Goal: Task Accomplishment & Management: Use online tool/utility

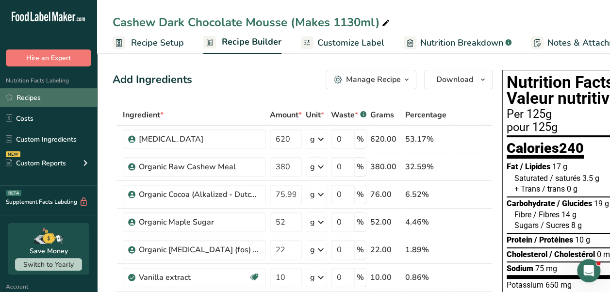
click at [31, 99] on link "Recipes" at bounding box center [48, 97] width 97 height 18
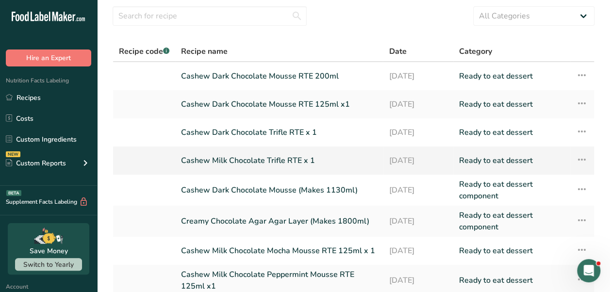
scroll to position [30, 0]
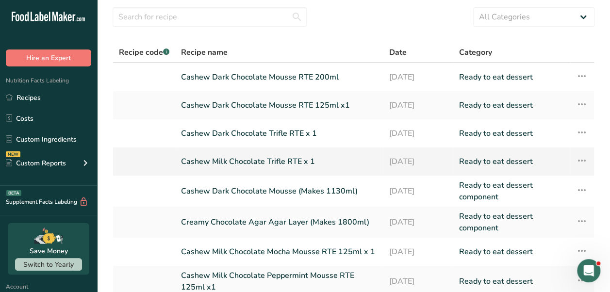
click at [117, 195] on td at bounding box center [144, 191] width 62 height 31
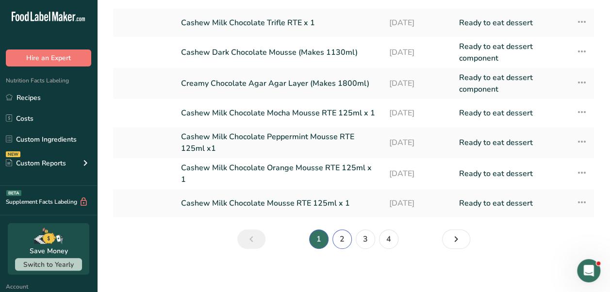
click at [338, 236] on link "2" at bounding box center [342, 239] width 19 height 19
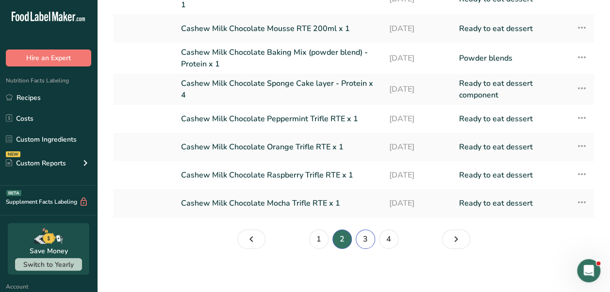
click at [364, 235] on link "3" at bounding box center [365, 239] width 19 height 19
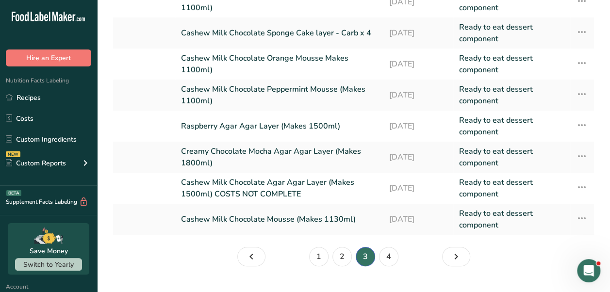
scroll to position [172, 0]
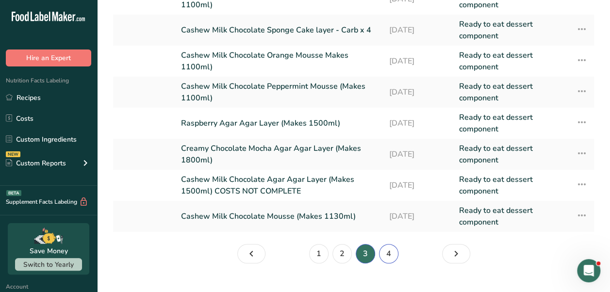
click at [397, 253] on link "4" at bounding box center [388, 253] width 19 height 19
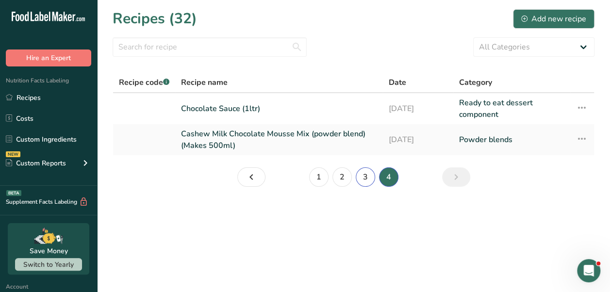
click at [360, 176] on link "3" at bounding box center [365, 177] width 19 height 19
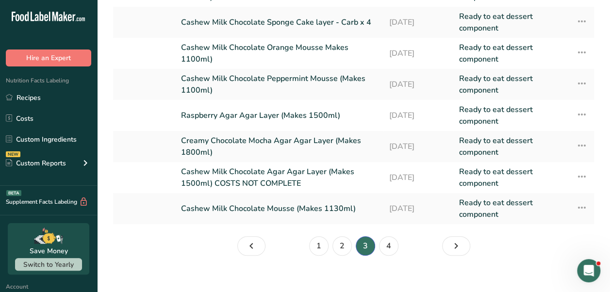
scroll to position [189, 0]
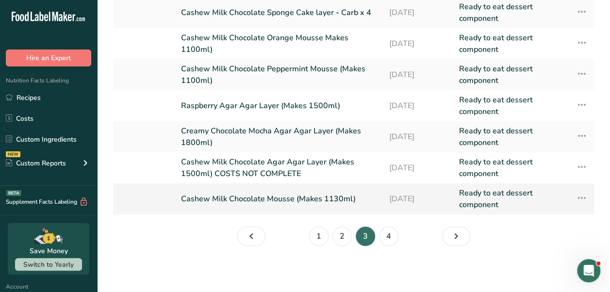
click at [308, 196] on link "Cashew Milk Chocolate Mousse (Makes 1130ml)" at bounding box center [279, 198] width 196 height 23
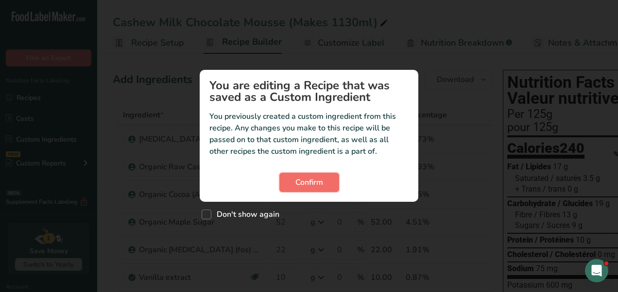
click at [304, 184] on span "Confirm" at bounding box center [309, 183] width 28 height 12
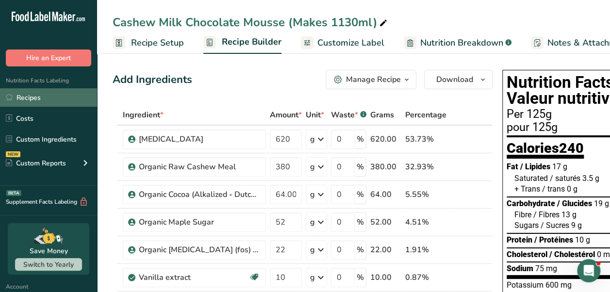
click at [25, 98] on link "Recipes" at bounding box center [48, 97] width 97 height 18
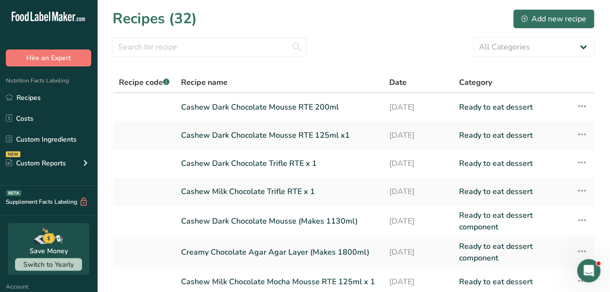
scroll to position [169, 0]
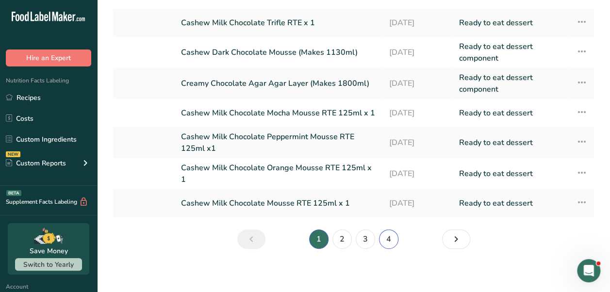
click at [386, 230] on link "4" at bounding box center [388, 239] width 19 height 19
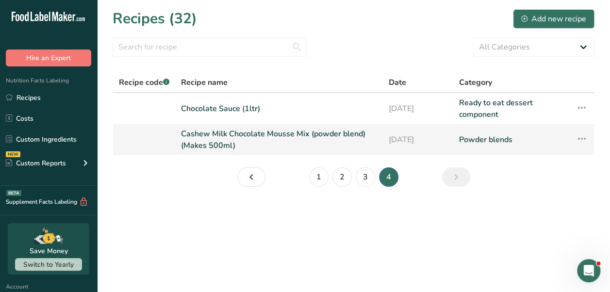
click at [228, 142] on link "Cashew Milk Chocolate Mousse Mix (powder blend) (Makes 500ml)" at bounding box center [279, 139] width 196 height 23
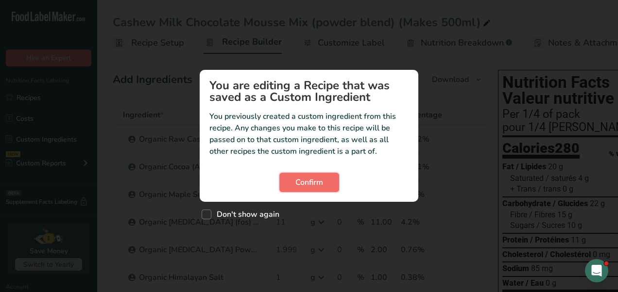
click at [301, 181] on span "Confirm" at bounding box center [309, 183] width 28 height 12
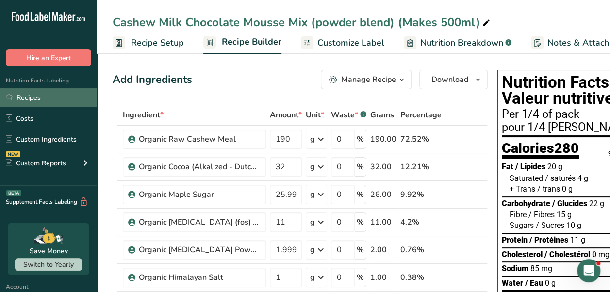
click at [34, 101] on link "Recipes" at bounding box center [48, 97] width 97 height 18
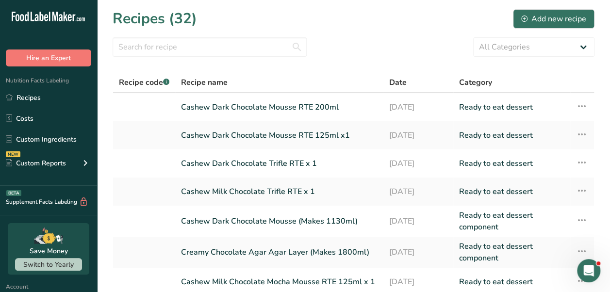
scroll to position [169, 0]
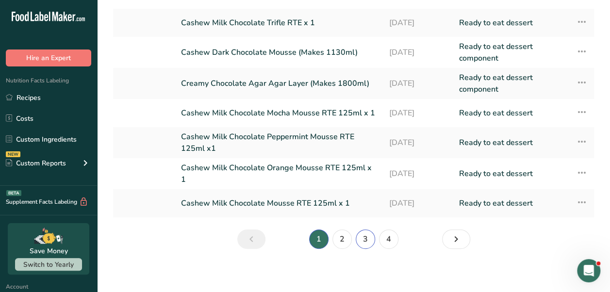
click at [365, 236] on link "3" at bounding box center [365, 239] width 19 height 19
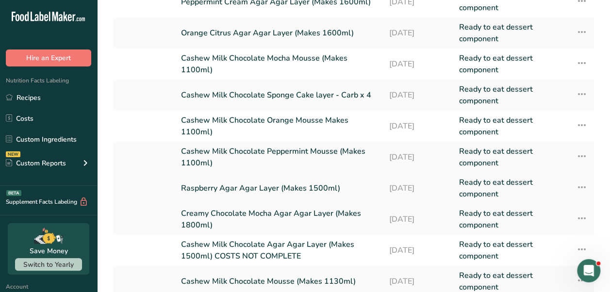
scroll to position [106, 0]
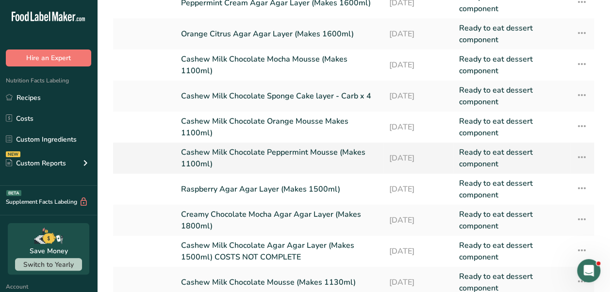
click at [313, 145] on td "Cashew Milk Chocolate Peppermint Mousse (Makes 1100ml)" at bounding box center [279, 158] width 208 height 31
click at [315, 151] on link "Cashew Milk Chocolate Peppermint Mousse (Makes 1100ml)" at bounding box center [279, 158] width 196 height 23
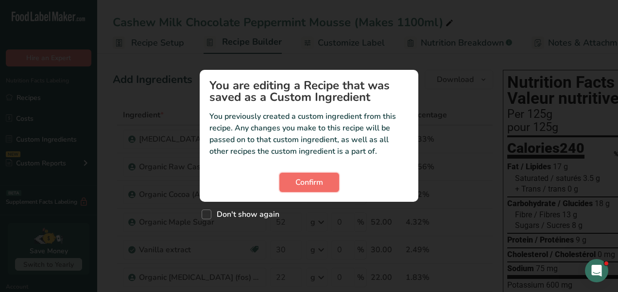
click at [324, 182] on button "Confirm" at bounding box center [309, 182] width 60 height 19
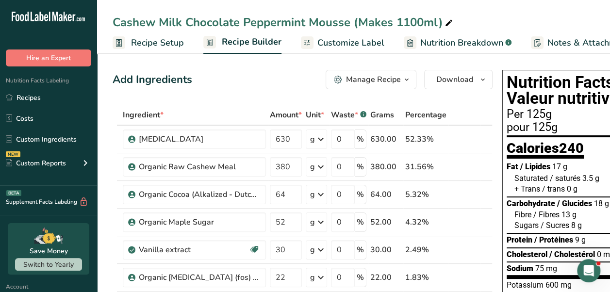
click at [324, 182] on td "g Weight Units g kg mg See more Volume Units l Volume units require a density c…" at bounding box center [316, 195] width 25 height 28
click at [30, 102] on link "Recipes" at bounding box center [48, 97] width 97 height 18
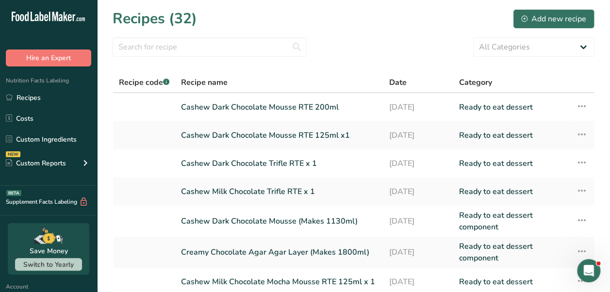
scroll to position [169, 0]
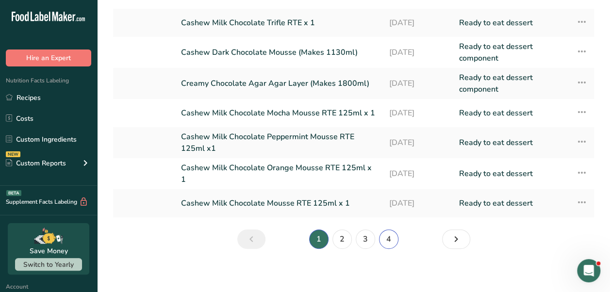
click at [389, 231] on link "4" at bounding box center [388, 239] width 19 height 19
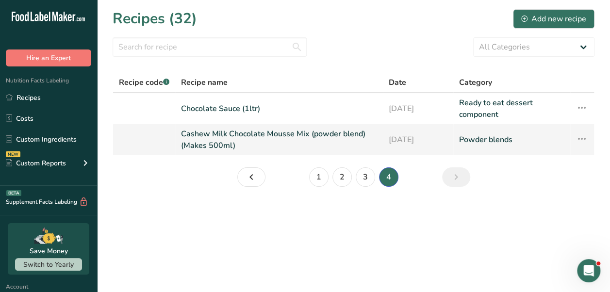
click at [309, 135] on link "Cashew Milk Chocolate Mousse Mix (powder blend) (Makes 500ml)" at bounding box center [279, 139] width 196 height 23
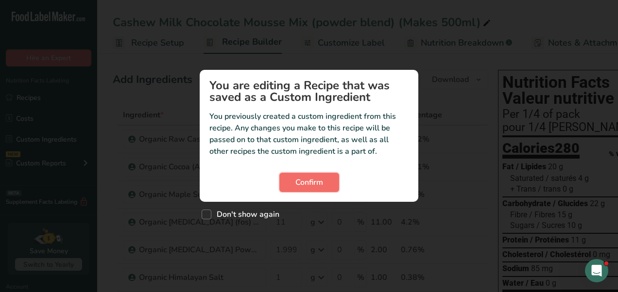
click at [319, 178] on span "Confirm" at bounding box center [309, 183] width 28 height 12
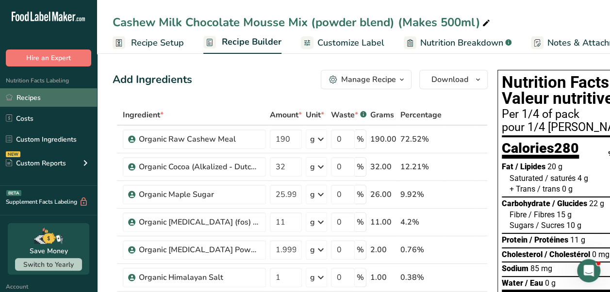
click at [54, 99] on link "Recipes" at bounding box center [48, 97] width 97 height 18
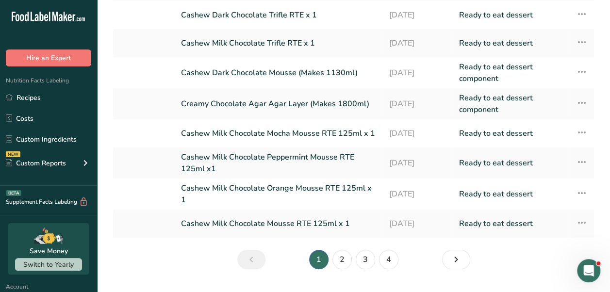
scroll to position [169, 0]
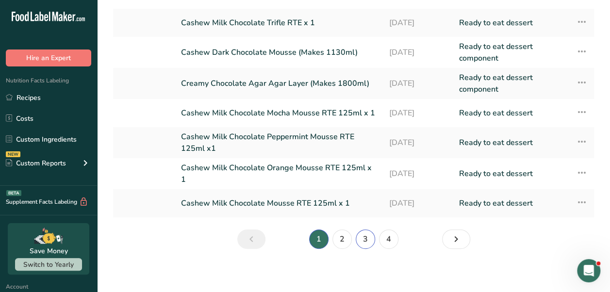
click at [362, 233] on link "3" at bounding box center [365, 239] width 19 height 19
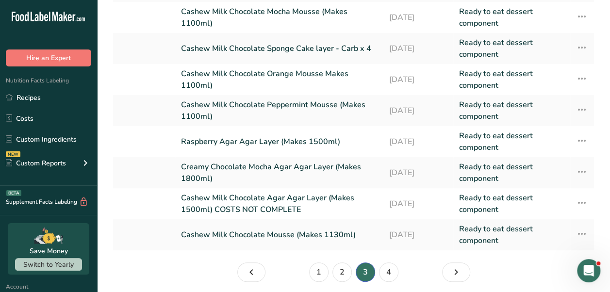
scroll to position [152, 0]
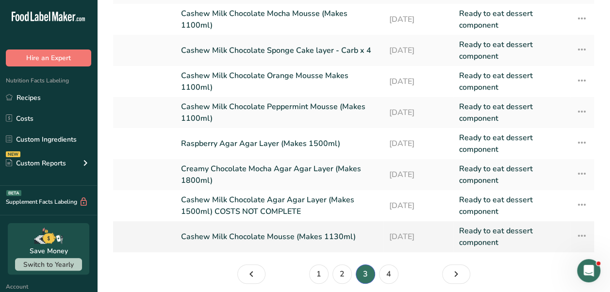
click at [313, 236] on link "Cashew Milk Chocolate Mousse (Makes 1130ml)" at bounding box center [279, 236] width 196 height 23
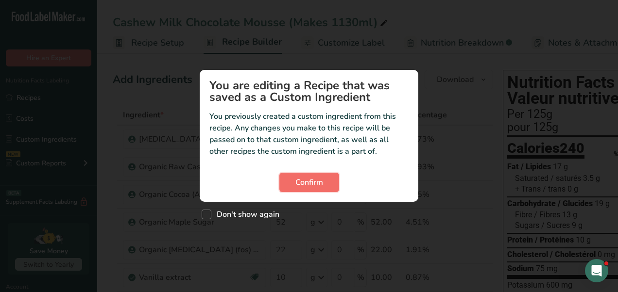
click at [314, 181] on span "Confirm" at bounding box center [309, 183] width 28 height 12
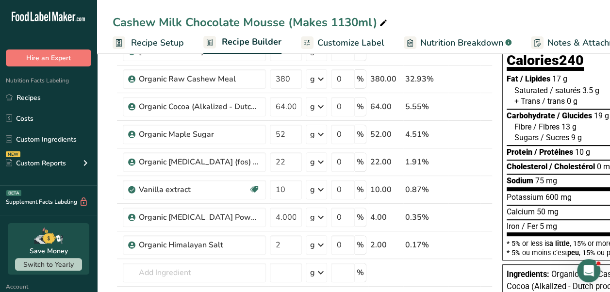
scroll to position [79, 0]
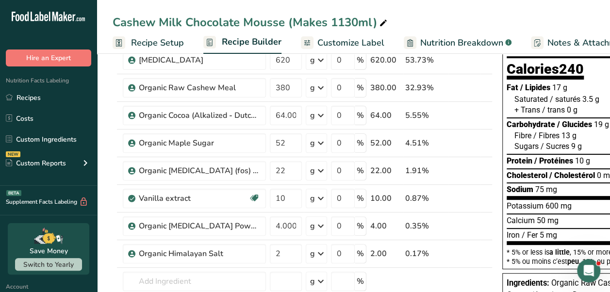
click at [314, 181] on td "g Weight Units g kg mg See more Volume Units l Volume units require a density c…" at bounding box center [316, 171] width 25 height 28
click at [27, 90] on link "Recipes" at bounding box center [48, 97] width 97 height 18
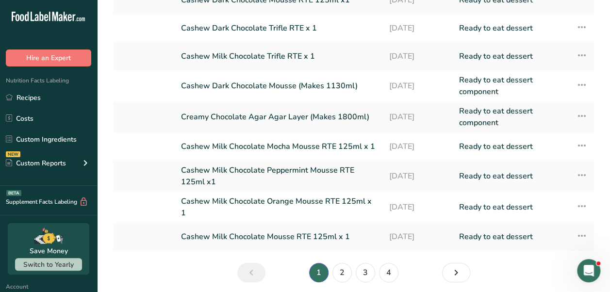
scroll to position [169, 0]
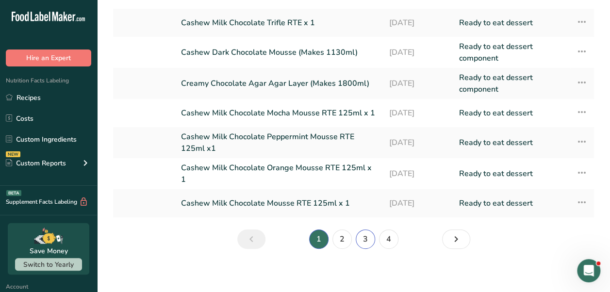
click at [365, 231] on link "3" at bounding box center [365, 239] width 19 height 19
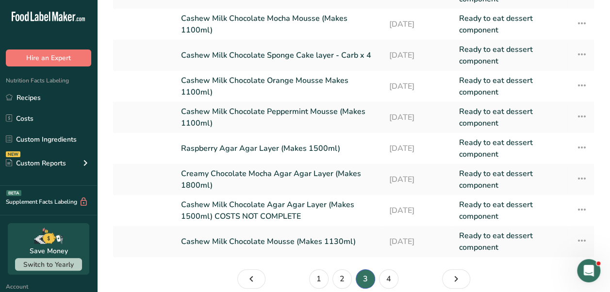
scroll to position [189, 0]
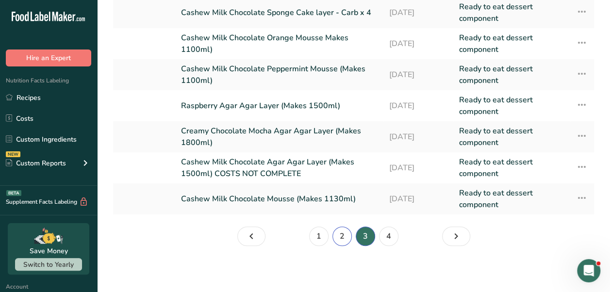
click at [340, 233] on link "2" at bounding box center [342, 236] width 19 height 19
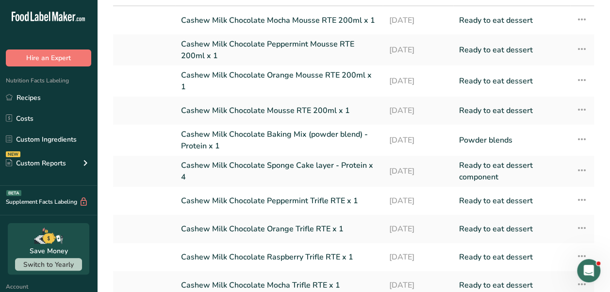
scroll to position [169, 0]
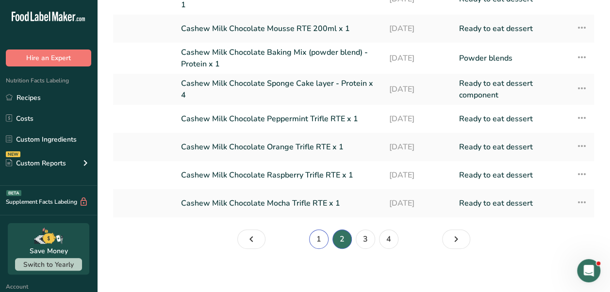
click at [320, 233] on link "1" at bounding box center [318, 239] width 19 height 19
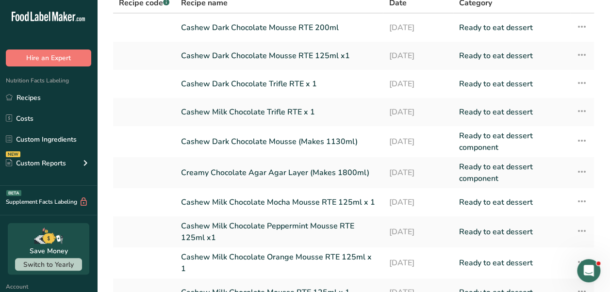
scroll to position [79, 0]
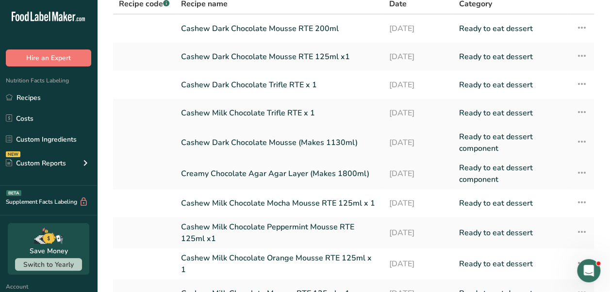
click at [298, 144] on link "Cashew Dark Chocolate Mousse (Makes 1130ml)" at bounding box center [279, 142] width 196 height 23
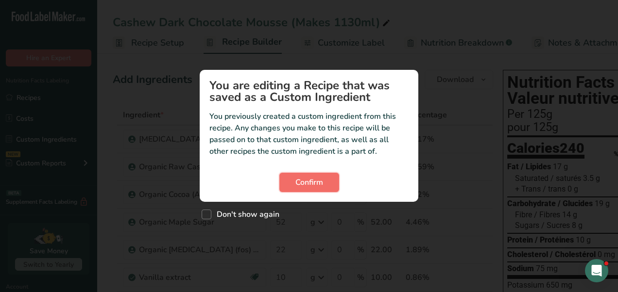
click at [310, 186] on span "Confirm" at bounding box center [309, 183] width 28 height 12
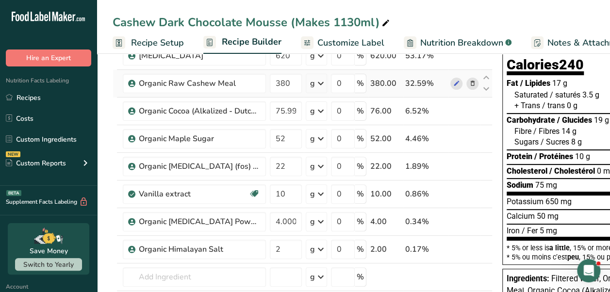
scroll to position [84, 0]
click at [116, 160] on td at bounding box center [115, 166] width 4 height 28
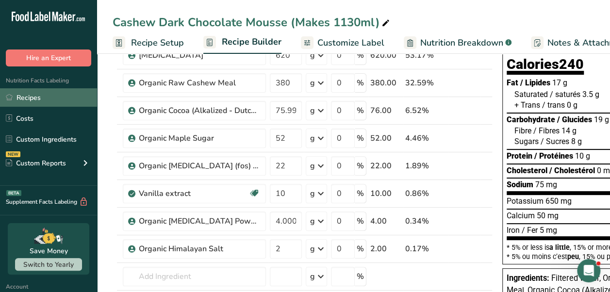
click at [23, 99] on link "Recipes" at bounding box center [48, 97] width 97 height 18
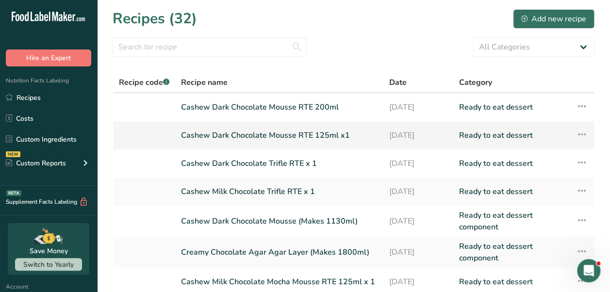
scroll to position [169, 0]
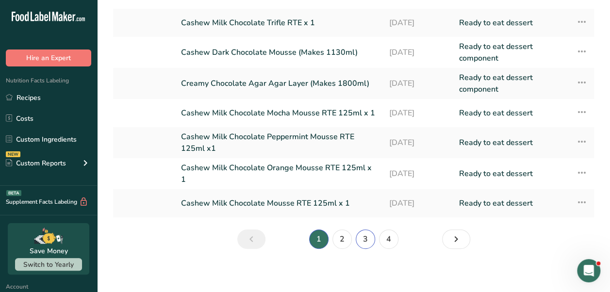
click at [372, 235] on link "3" at bounding box center [365, 239] width 19 height 19
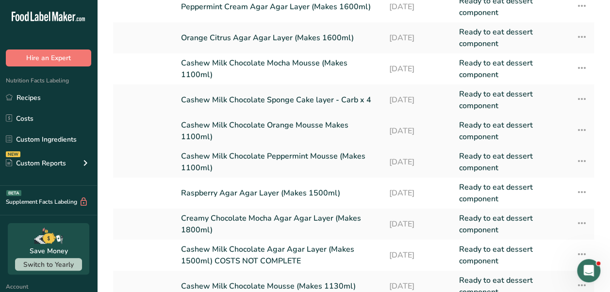
scroll to position [101, 0]
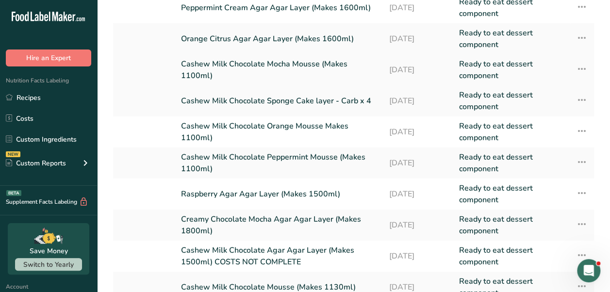
click at [277, 65] on link "Cashew Milk Chocolate Mocha Mousse (Makes 1100ml)" at bounding box center [279, 69] width 196 height 23
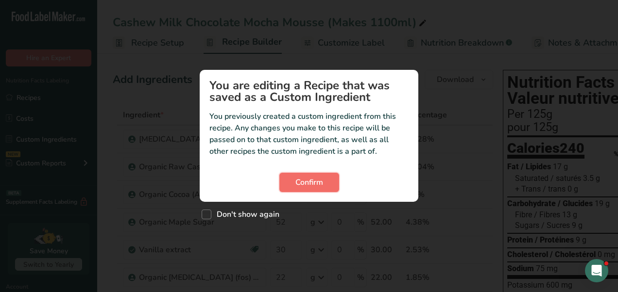
click at [315, 182] on span "Confirm" at bounding box center [309, 183] width 28 height 12
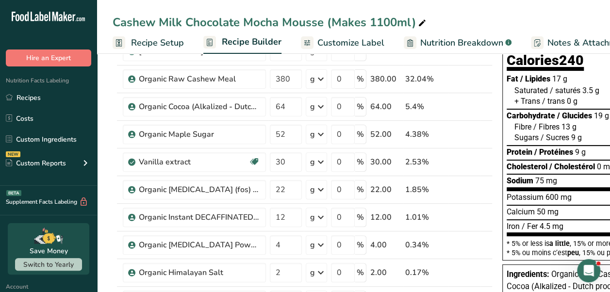
scroll to position [0, 2]
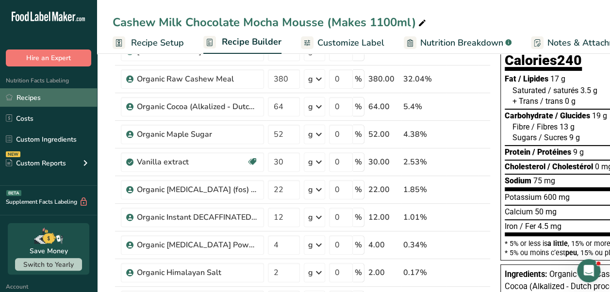
click at [25, 97] on link "Recipes" at bounding box center [48, 97] width 97 height 18
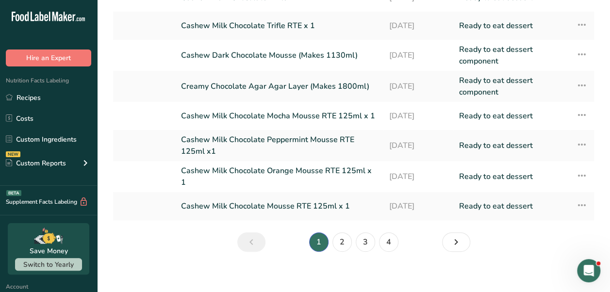
scroll to position [169, 0]
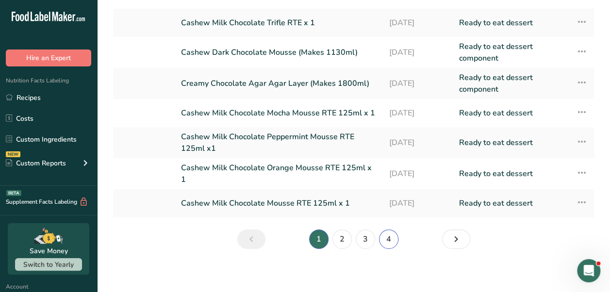
click at [392, 234] on link "4" at bounding box center [388, 239] width 19 height 19
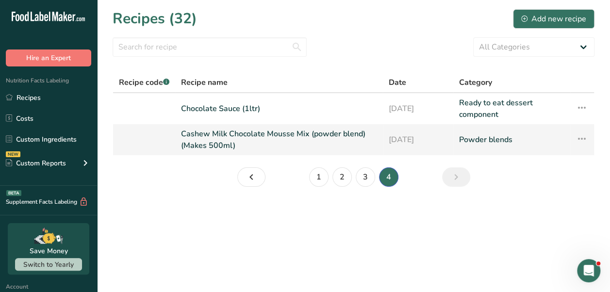
click at [274, 132] on link "Cashew Milk Chocolate Mousse Mix (powder blend) (Makes 500ml)" at bounding box center [279, 139] width 196 height 23
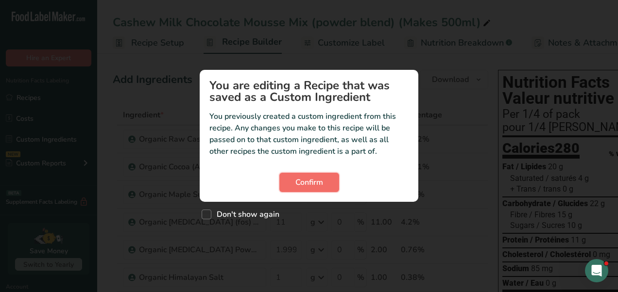
click at [309, 181] on span "Confirm" at bounding box center [309, 183] width 28 height 12
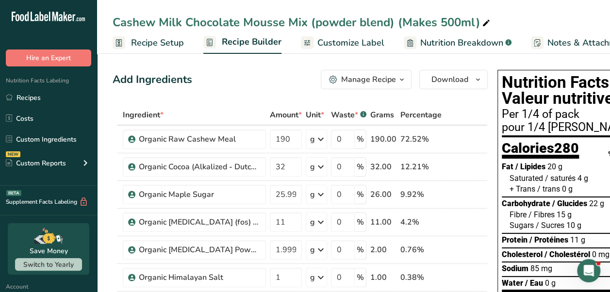
click at [309, 181] on td "g Weight Units g kg mg See more Volume Units l Volume units require a density c…" at bounding box center [316, 195] width 25 height 28
click at [20, 95] on link "Recipes" at bounding box center [48, 97] width 97 height 18
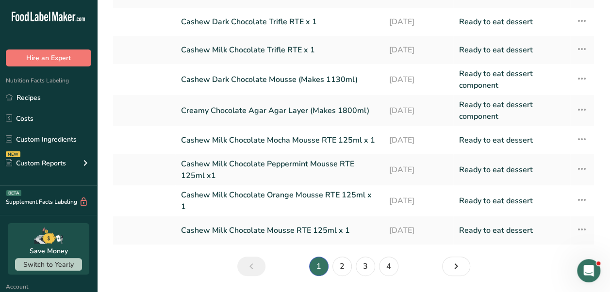
scroll to position [169, 0]
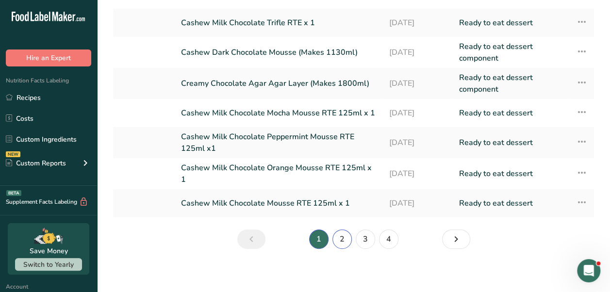
click at [343, 233] on link "2" at bounding box center [342, 239] width 19 height 19
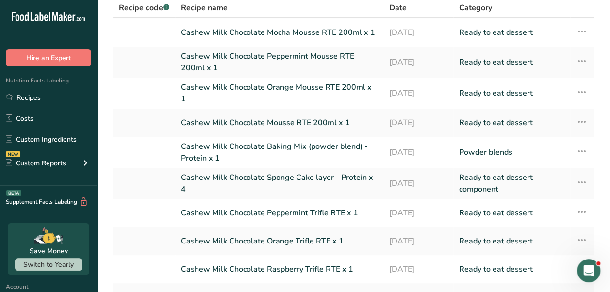
scroll to position [169, 0]
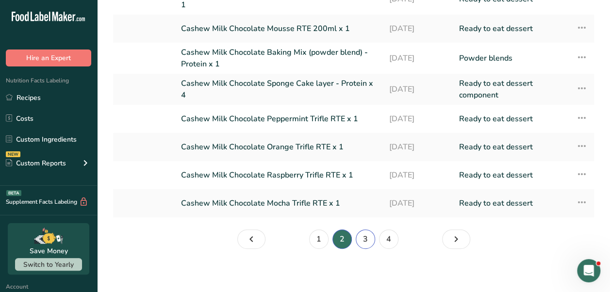
click at [370, 241] on link "3" at bounding box center [365, 239] width 19 height 19
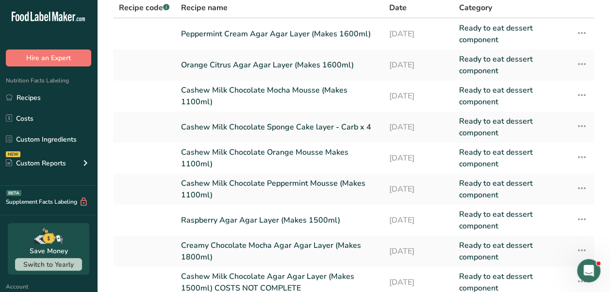
scroll to position [75, 0]
click at [281, 153] on link "Cashew Milk Chocolate Orange Mousse Makes 1100ml)" at bounding box center [279, 158] width 196 height 23
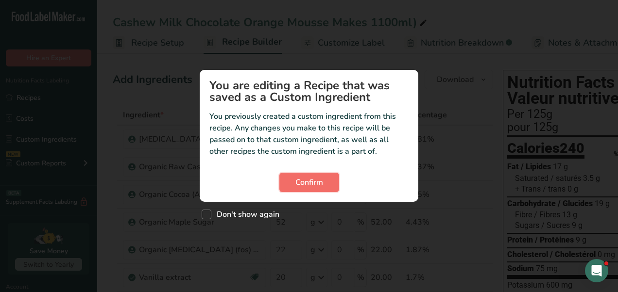
click at [315, 174] on button "Confirm" at bounding box center [309, 182] width 60 height 19
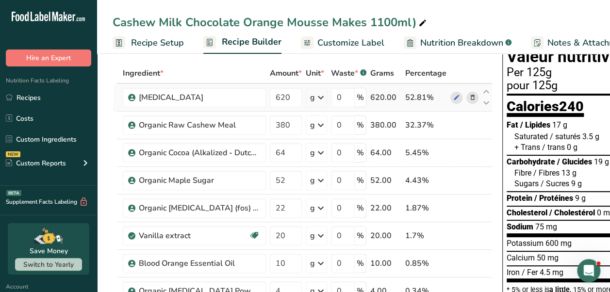
scroll to position [47, 0]
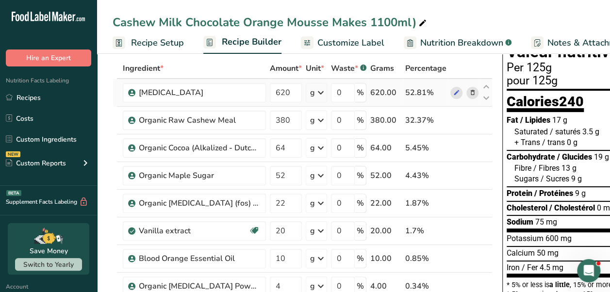
click at [312, 145] on div "g" at bounding box center [312, 148] width 5 height 12
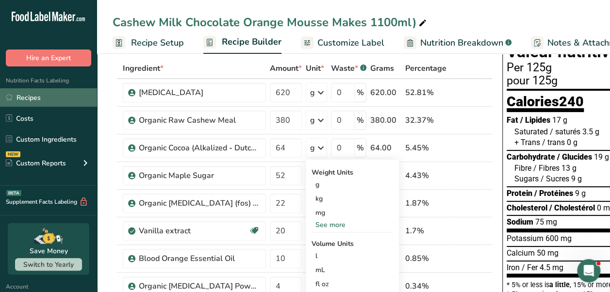
click at [41, 91] on link "Recipes" at bounding box center [48, 97] width 97 height 18
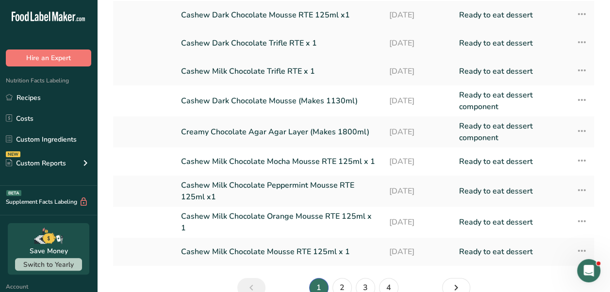
scroll to position [169, 0]
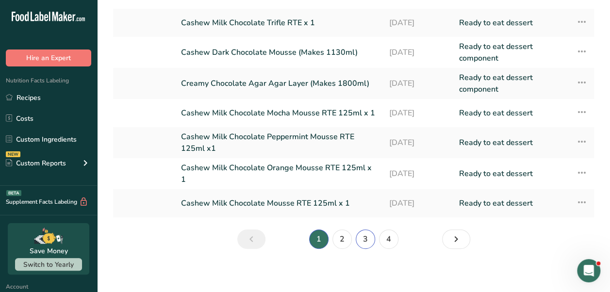
click at [369, 230] on link "3" at bounding box center [365, 239] width 19 height 19
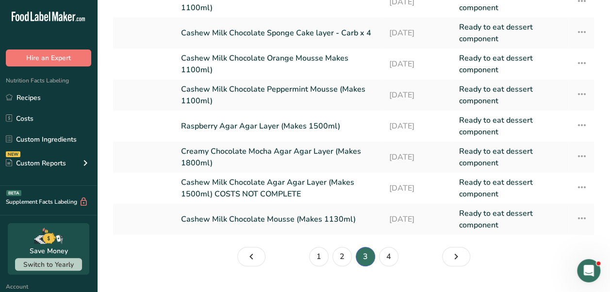
scroll to position [175, 0]
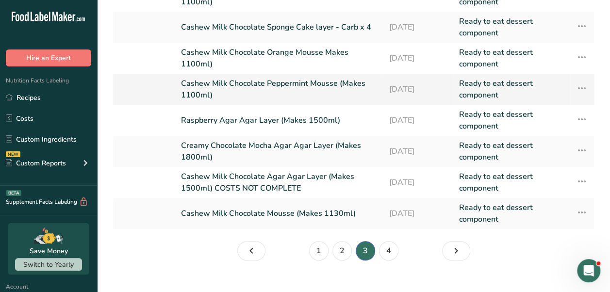
click at [293, 84] on link "Cashew Milk Chocolate Peppermint Mousse (Makes 1100ml)" at bounding box center [279, 89] width 196 height 23
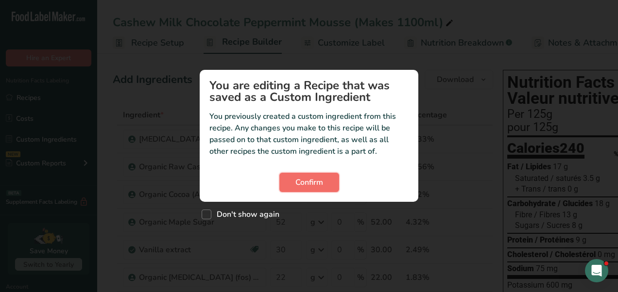
click at [309, 182] on span "Confirm" at bounding box center [309, 183] width 28 height 12
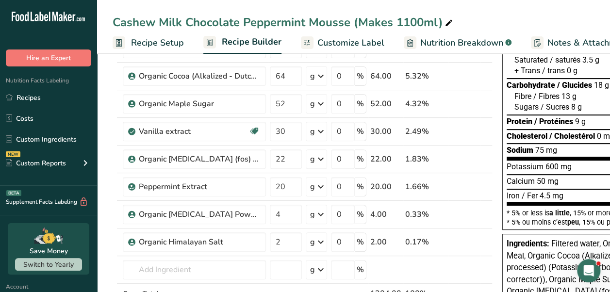
scroll to position [118, 0]
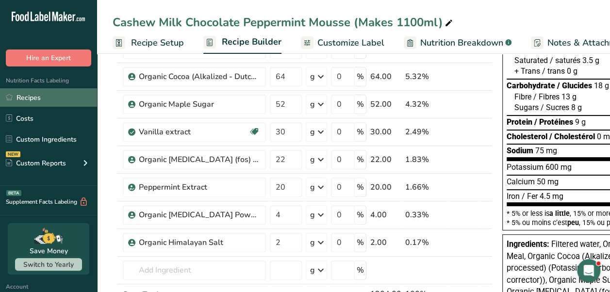
click at [21, 101] on link "Recipes" at bounding box center [48, 97] width 97 height 18
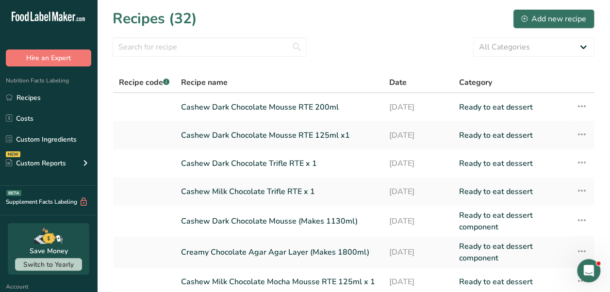
scroll to position [169, 0]
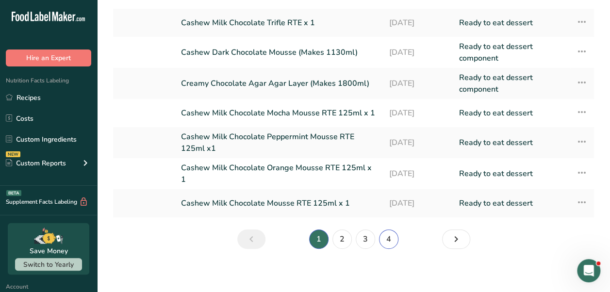
click at [389, 239] on link "4" at bounding box center [388, 239] width 19 height 19
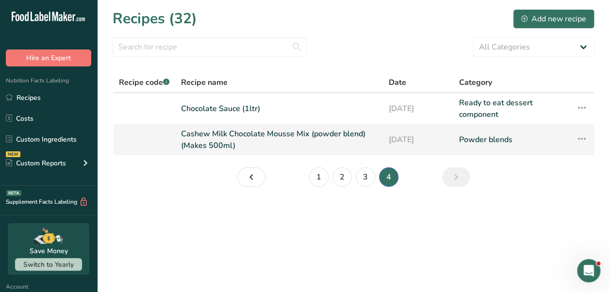
click at [317, 129] on link "Cashew Milk Chocolate Mousse Mix (powder blend) (Makes 500ml)" at bounding box center [279, 139] width 196 height 23
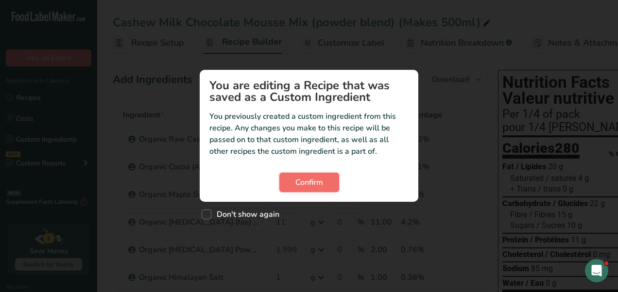
click at [317, 185] on span "Confirm" at bounding box center [309, 183] width 28 height 12
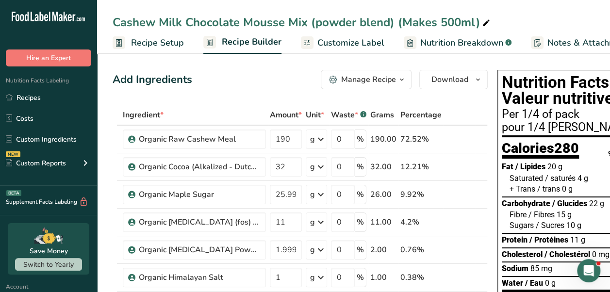
click at [317, 185] on div "g" at bounding box center [316, 194] width 21 height 19
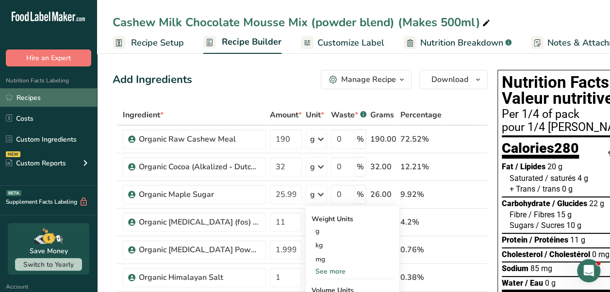
click at [29, 101] on link "Recipes" at bounding box center [48, 97] width 97 height 18
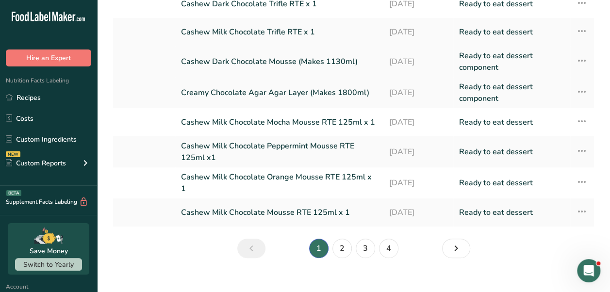
scroll to position [169, 0]
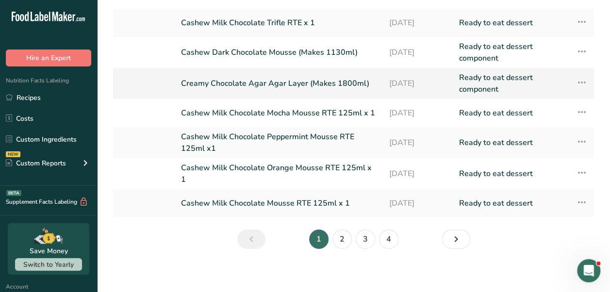
click at [293, 84] on link "Creamy Chocolate Agar Agar Layer (Makes 1800ml)" at bounding box center [279, 83] width 196 height 23
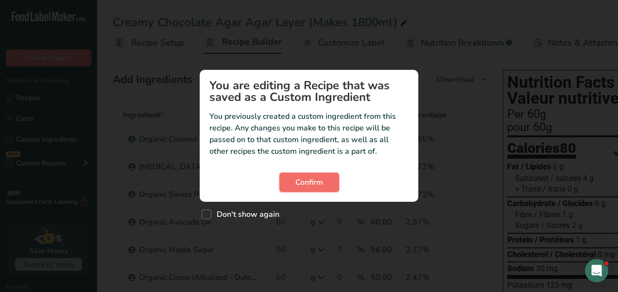
click at [298, 177] on span "Confirm" at bounding box center [309, 183] width 28 height 12
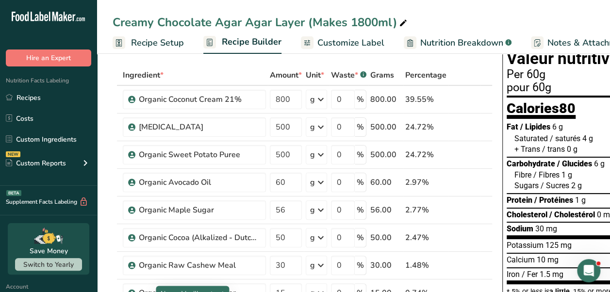
scroll to position [39, 0]
click at [206, 202] on div "Organic Maple Sugar" at bounding box center [194, 210] width 143 height 19
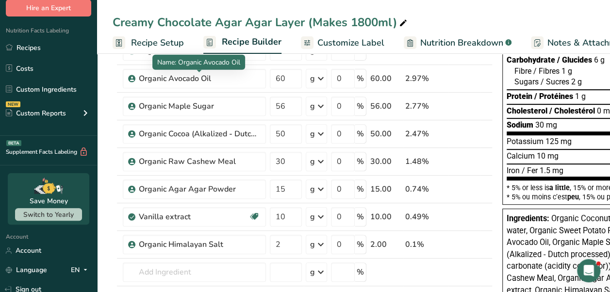
scroll to position [145, 0]
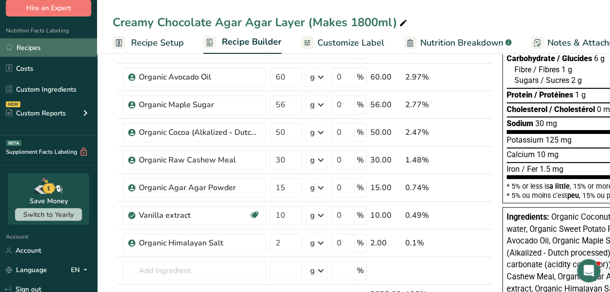
click at [25, 49] on link "Recipes" at bounding box center [48, 47] width 97 height 18
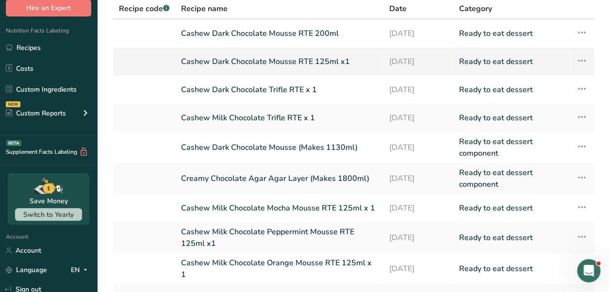
scroll to position [169, 0]
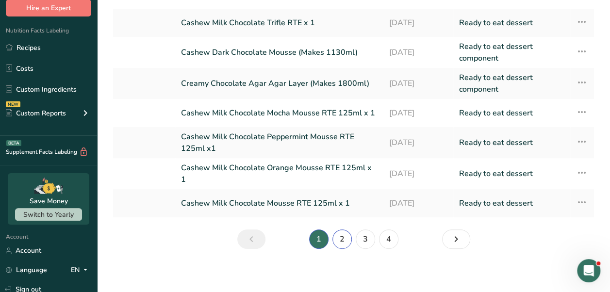
click at [342, 237] on link "2" at bounding box center [342, 239] width 19 height 19
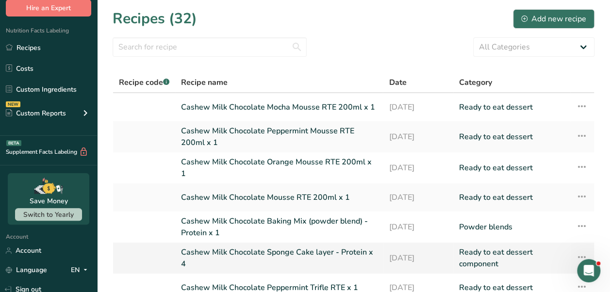
scroll to position [169, 0]
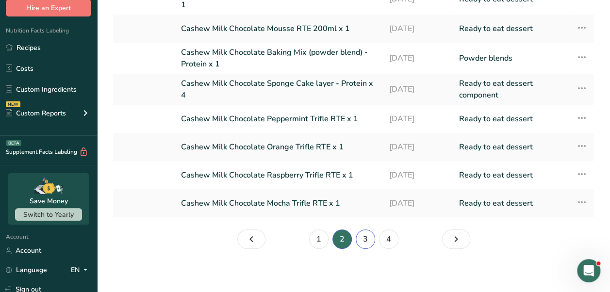
click at [368, 237] on link "3" at bounding box center [365, 239] width 19 height 19
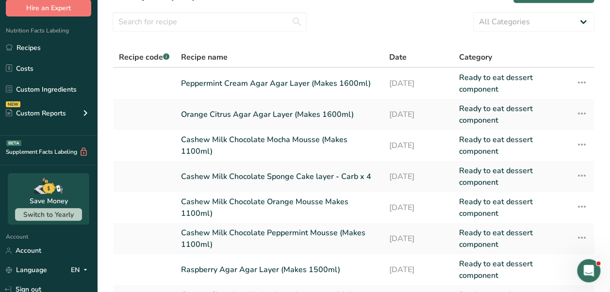
scroll to position [189, 0]
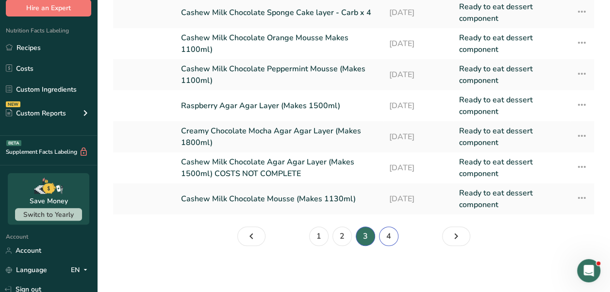
click at [388, 238] on link "4" at bounding box center [388, 236] width 19 height 19
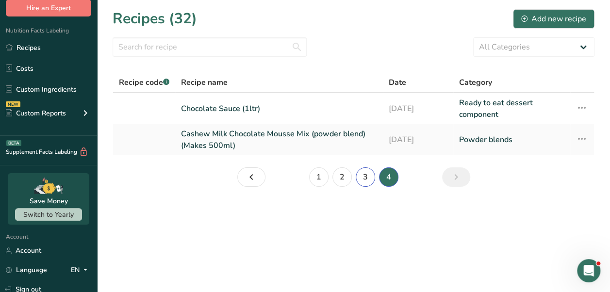
click at [367, 174] on link "3" at bounding box center [365, 177] width 19 height 19
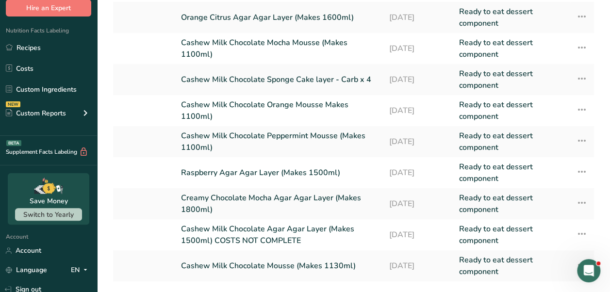
scroll to position [174, 0]
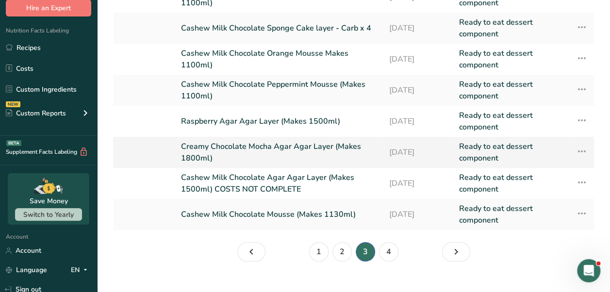
click at [309, 142] on link "Creamy Chocolate Mocha Agar Agar Layer (Makes 1800ml)" at bounding box center [279, 152] width 196 height 23
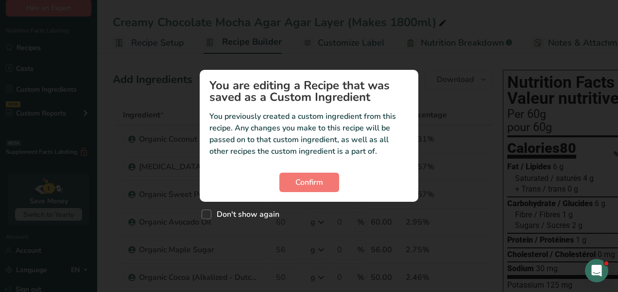
click at [309, 142] on p "You previously created a custom ingredient from this recipe. Any changes you ma…" at bounding box center [308, 134] width 199 height 47
click at [307, 183] on span "Confirm" at bounding box center [309, 183] width 28 height 12
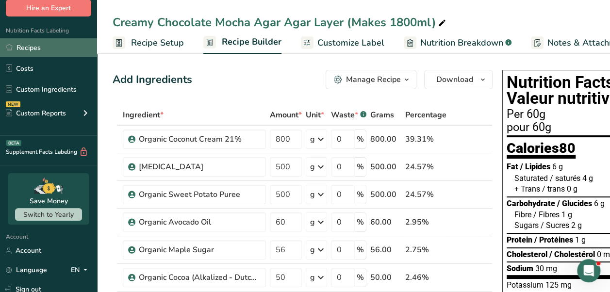
click at [31, 56] on link "Recipes" at bounding box center [48, 47] width 97 height 18
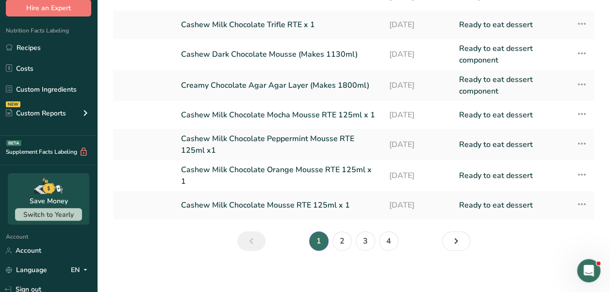
scroll to position [169, 0]
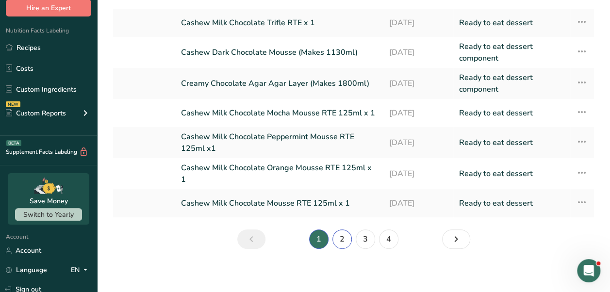
click at [342, 235] on link "2" at bounding box center [342, 239] width 19 height 19
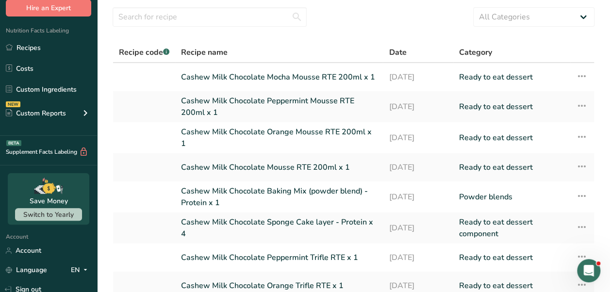
scroll to position [169, 0]
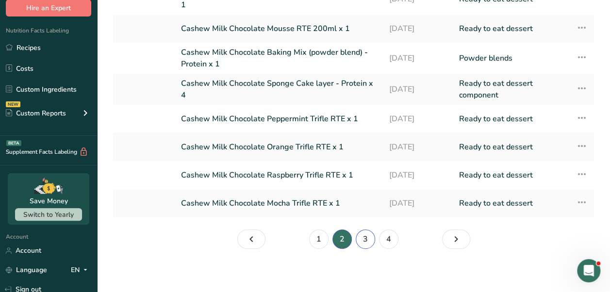
click at [359, 238] on link "3" at bounding box center [365, 239] width 19 height 19
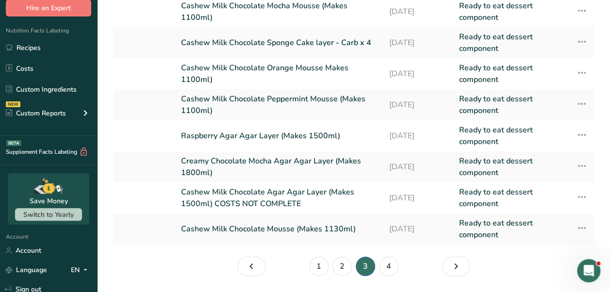
scroll to position [159, 0]
click at [300, 163] on link "Creamy Chocolate Mocha Agar Agar Layer (Makes 1800ml)" at bounding box center [279, 166] width 196 height 23
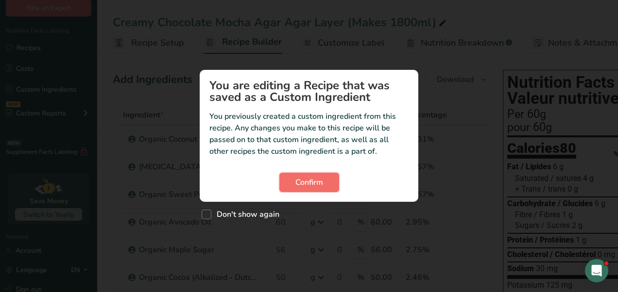
click at [303, 185] on span "Confirm" at bounding box center [309, 183] width 28 height 12
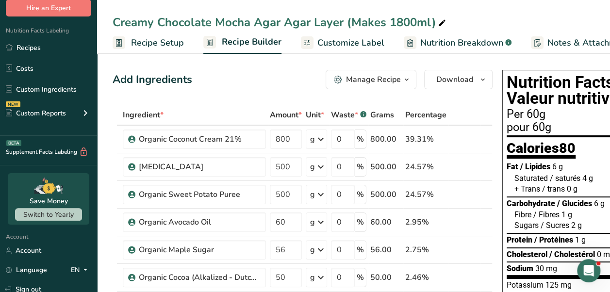
click at [303, 185] on td "500" at bounding box center [286, 195] width 36 height 28
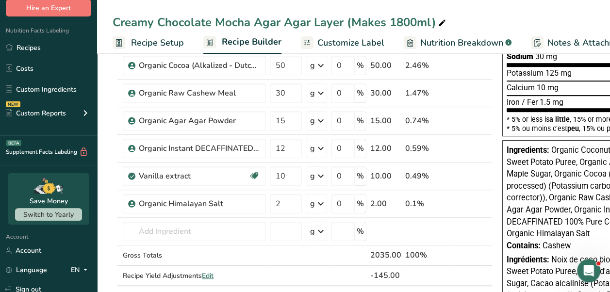
scroll to position [213, 0]
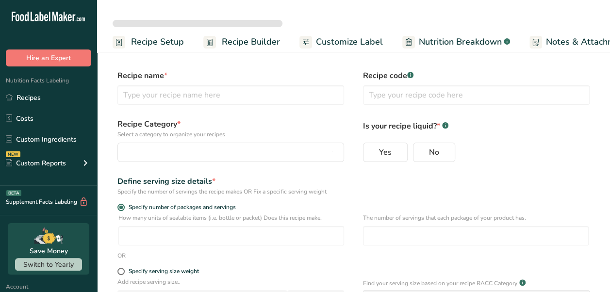
select select
type input "Creamy Chocolate Mocha Agar Agar Layer (Makes 1800ml)"
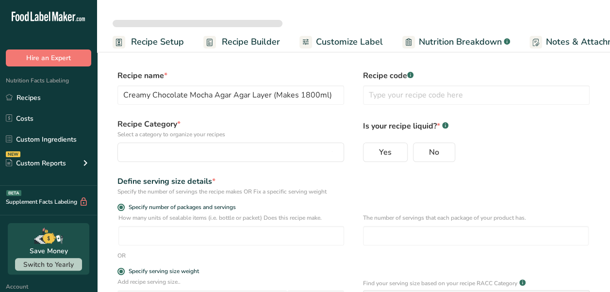
radio input "true"
radio input "false"
radio input "true"
type input "60"
select select "0"
